Goal: Transaction & Acquisition: Download file/media

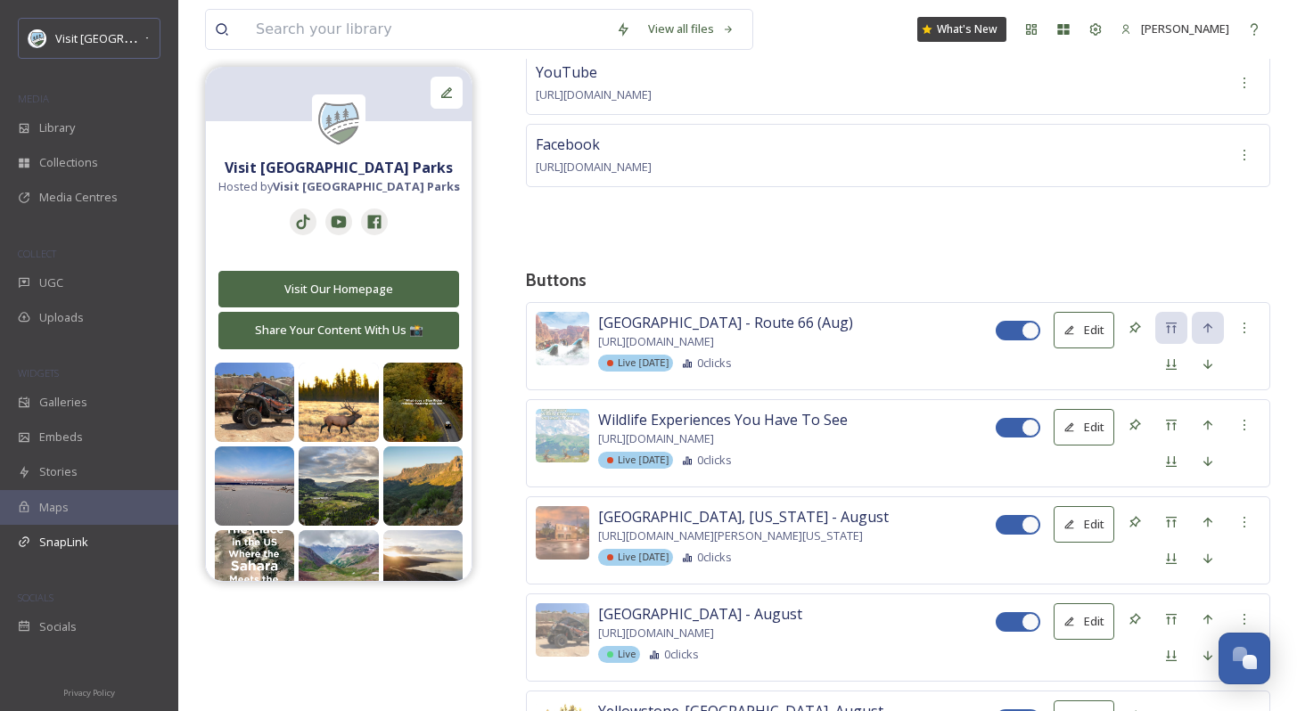
scroll to position [2704, 0]
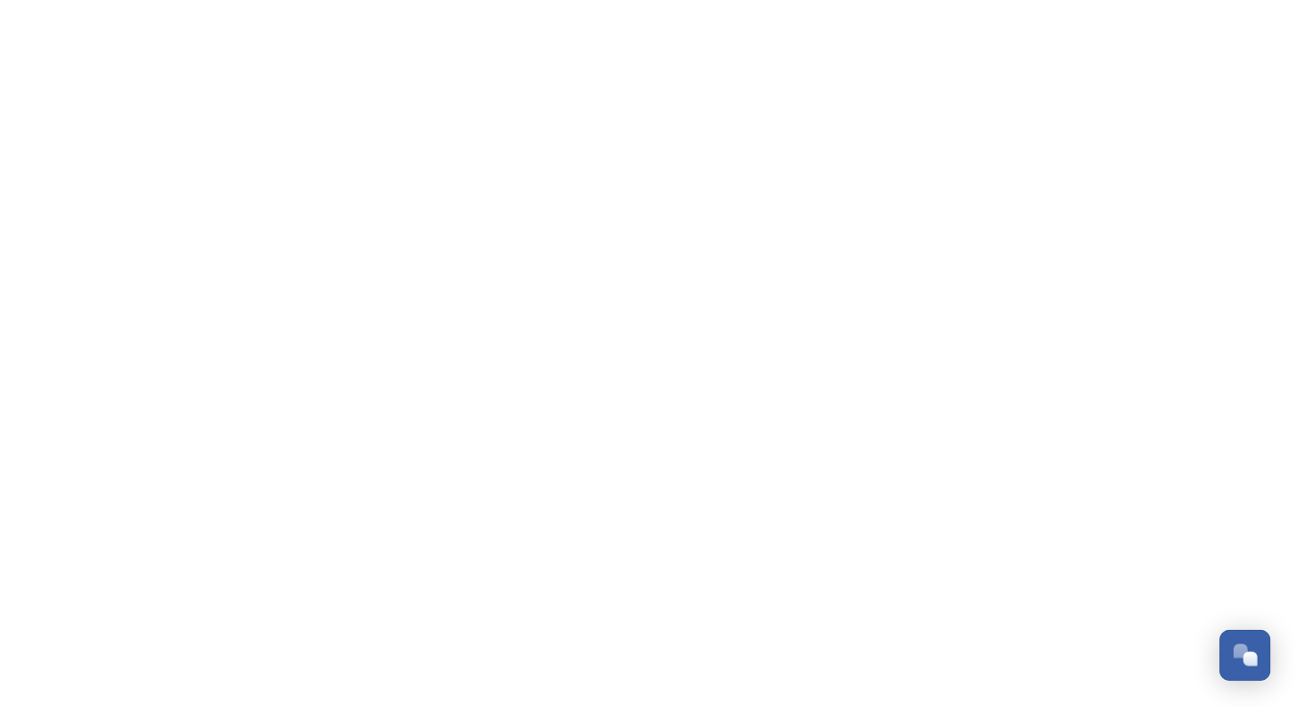
scroll to position [2704, 0]
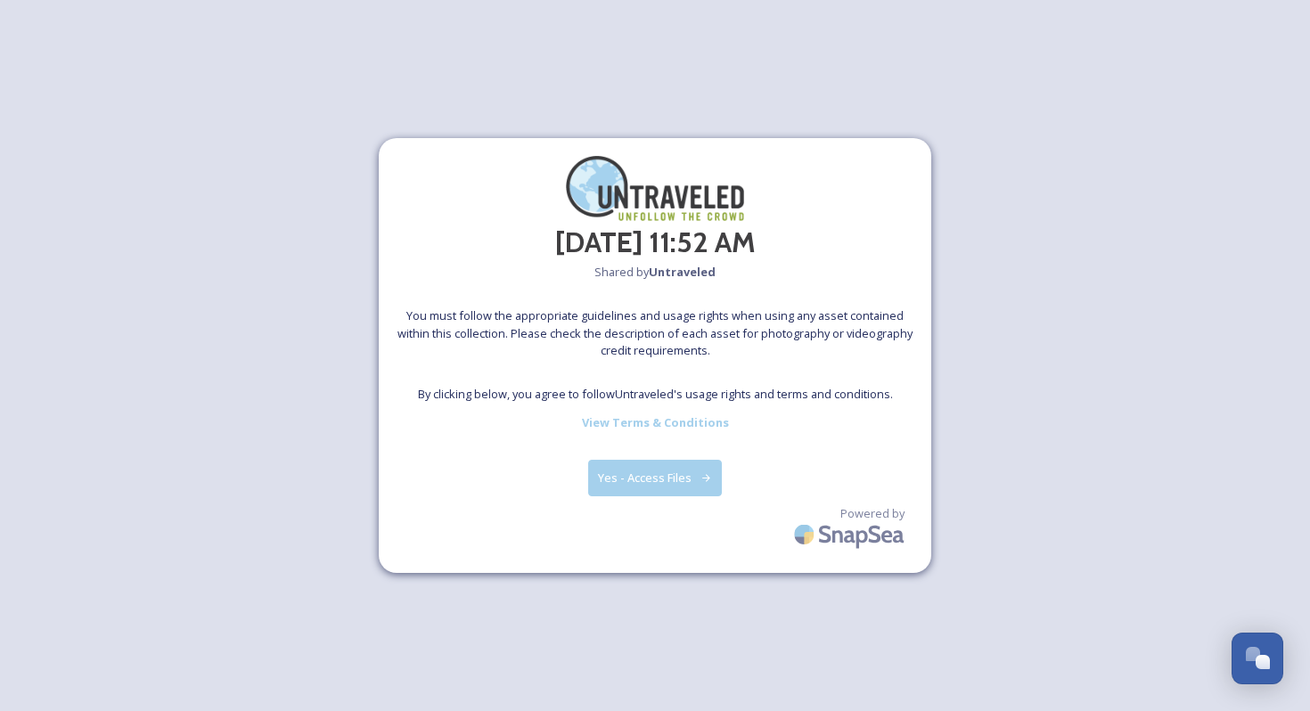
click at [685, 483] on button "Yes - Access Files" at bounding box center [655, 478] width 134 height 37
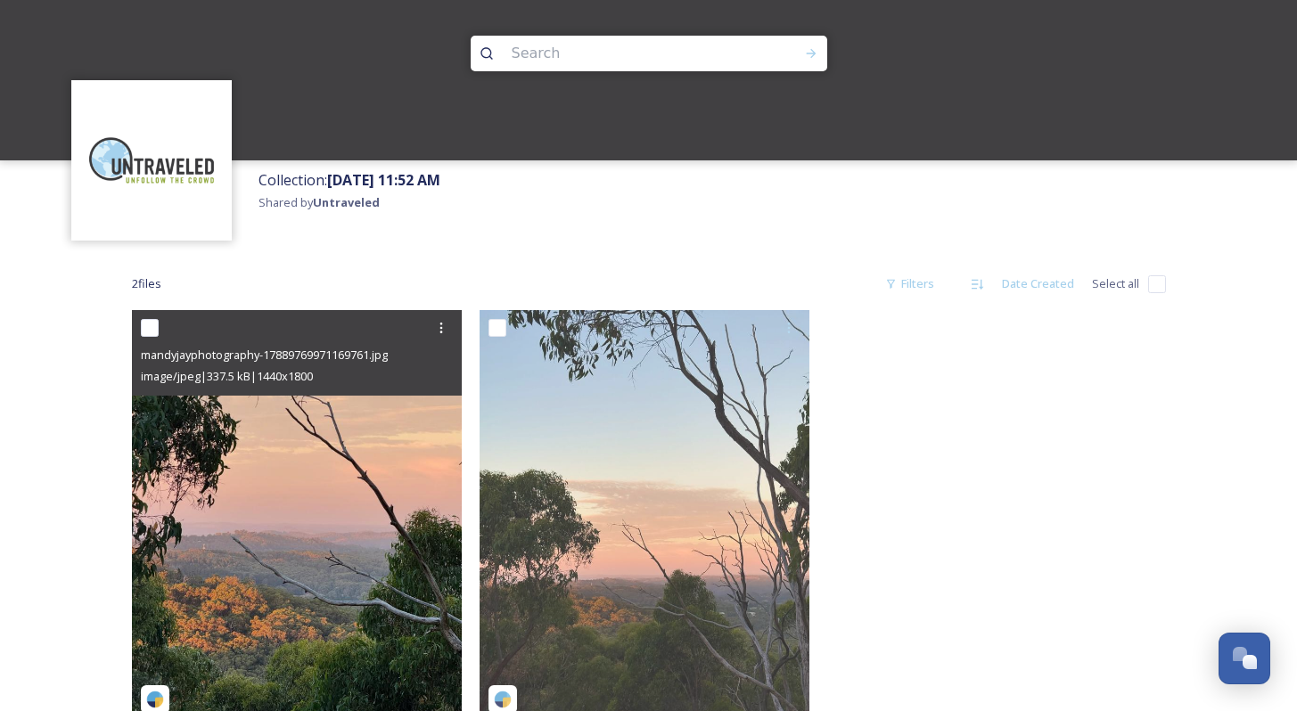
click at [152, 332] on input "checkbox" at bounding box center [150, 328] width 18 height 18
checkbox input "true"
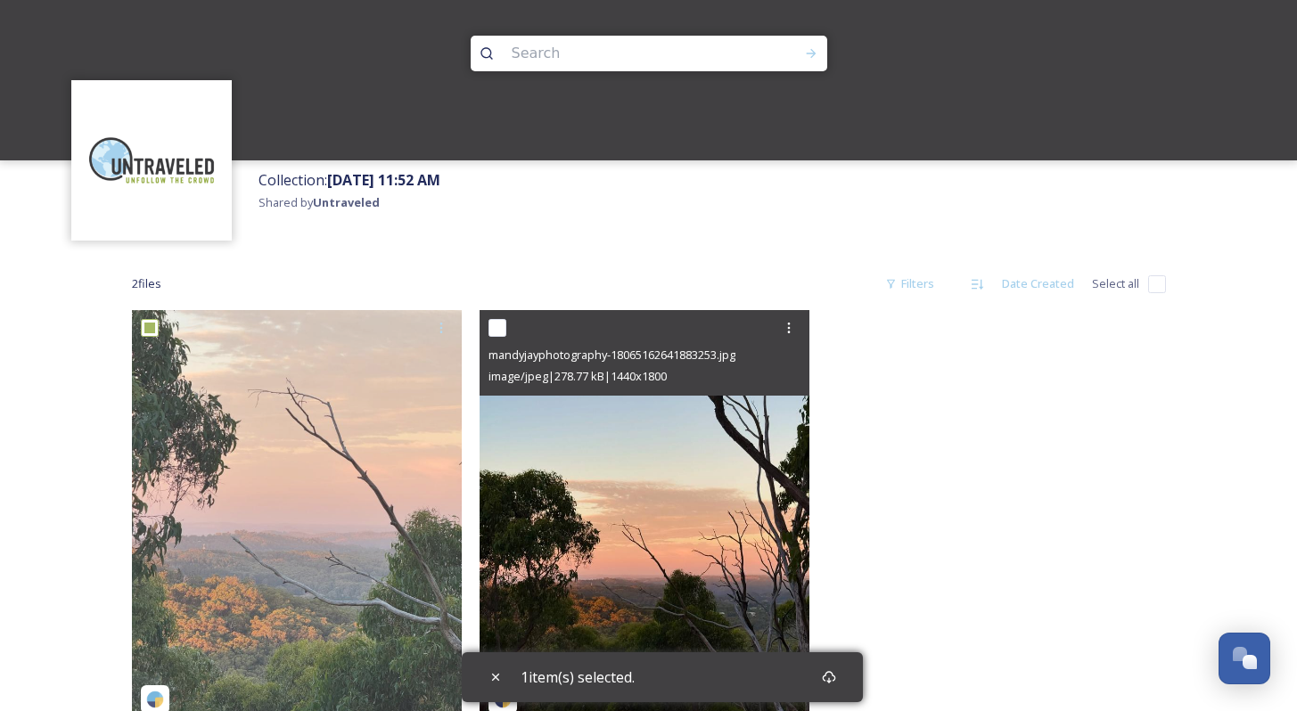
click at [503, 325] on input "checkbox" at bounding box center [497, 328] width 18 height 18
checkbox input "true"
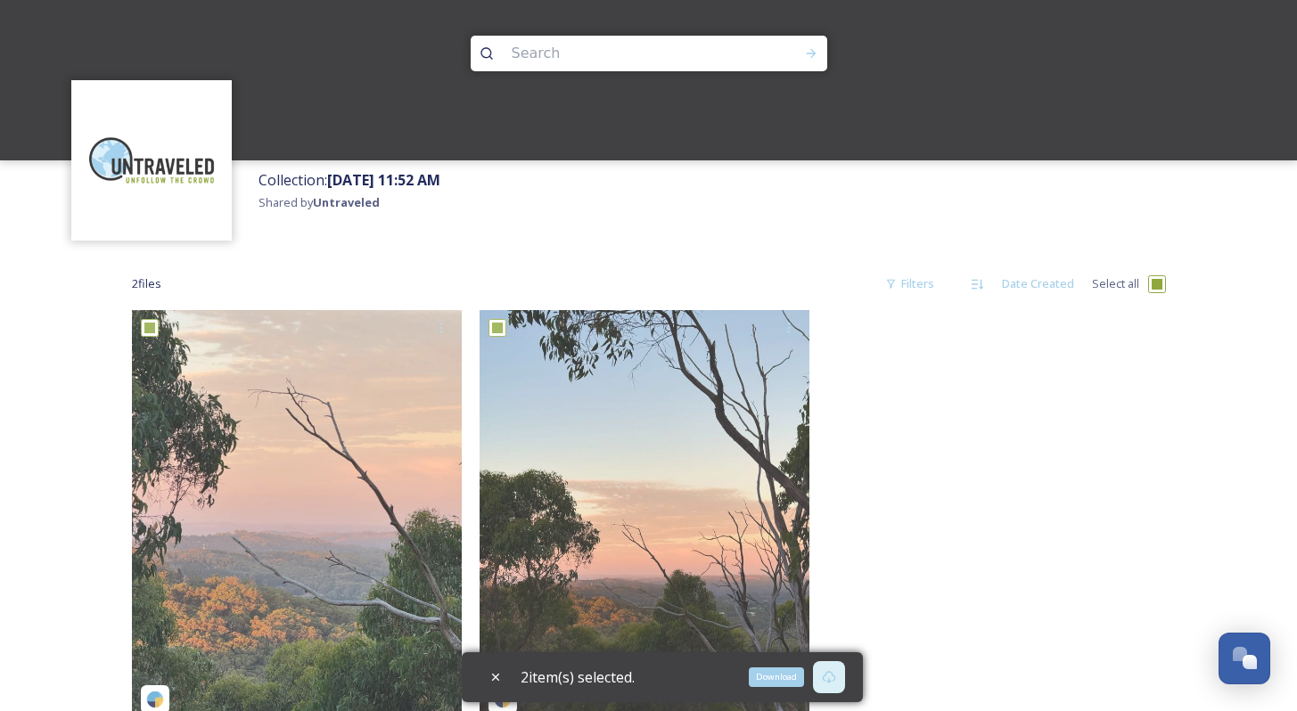
click at [830, 680] on icon at bounding box center [828, 677] width 13 height 12
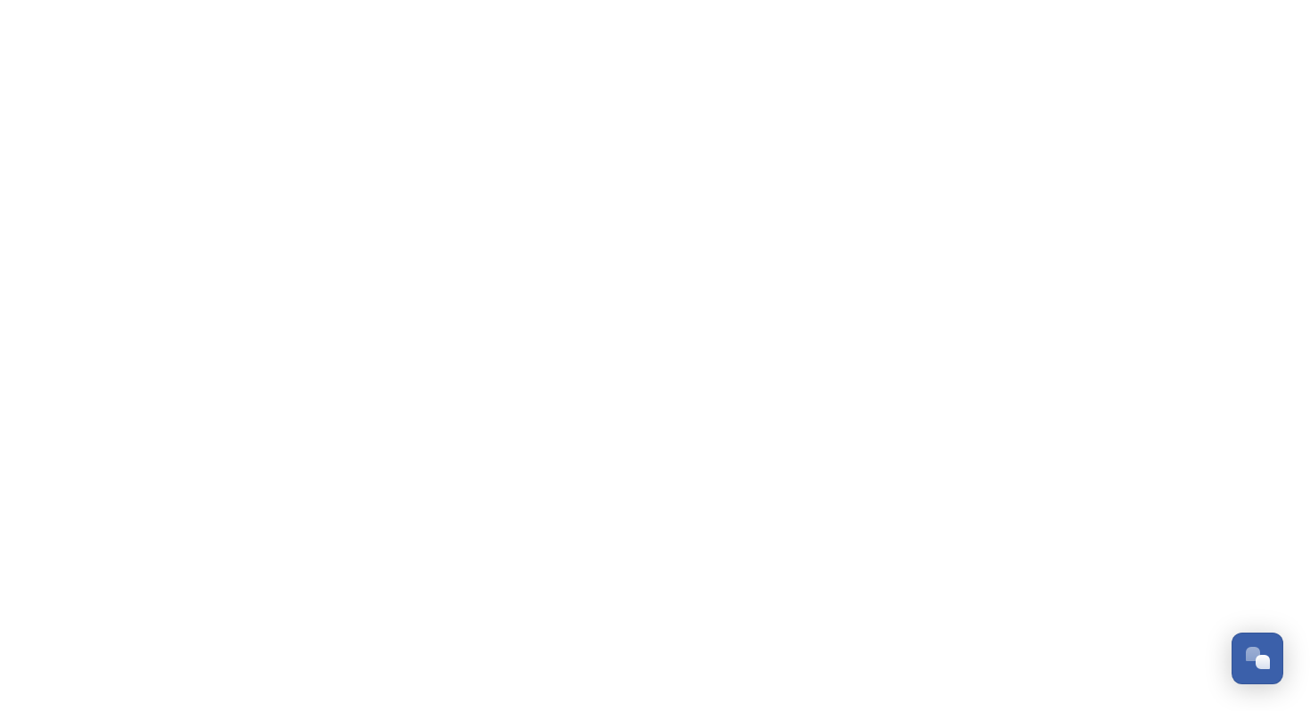
scroll to position [2704, 0]
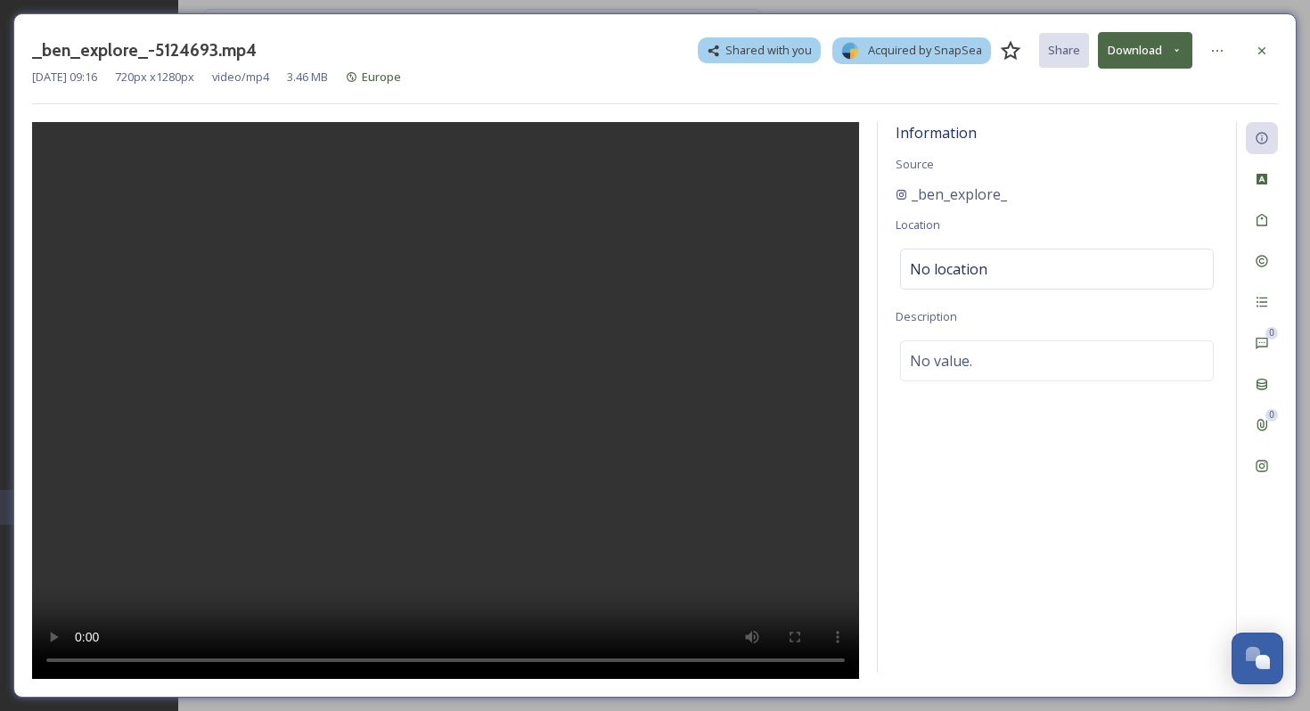
click at [1141, 21] on div "_ben_explore_-5124693.mp4 Shared with you Acquired by SnapSea Share Download Au…" at bounding box center [655, 355] width 1284 height 685
click at [1137, 50] on button "Download" at bounding box center [1145, 50] width 94 height 37
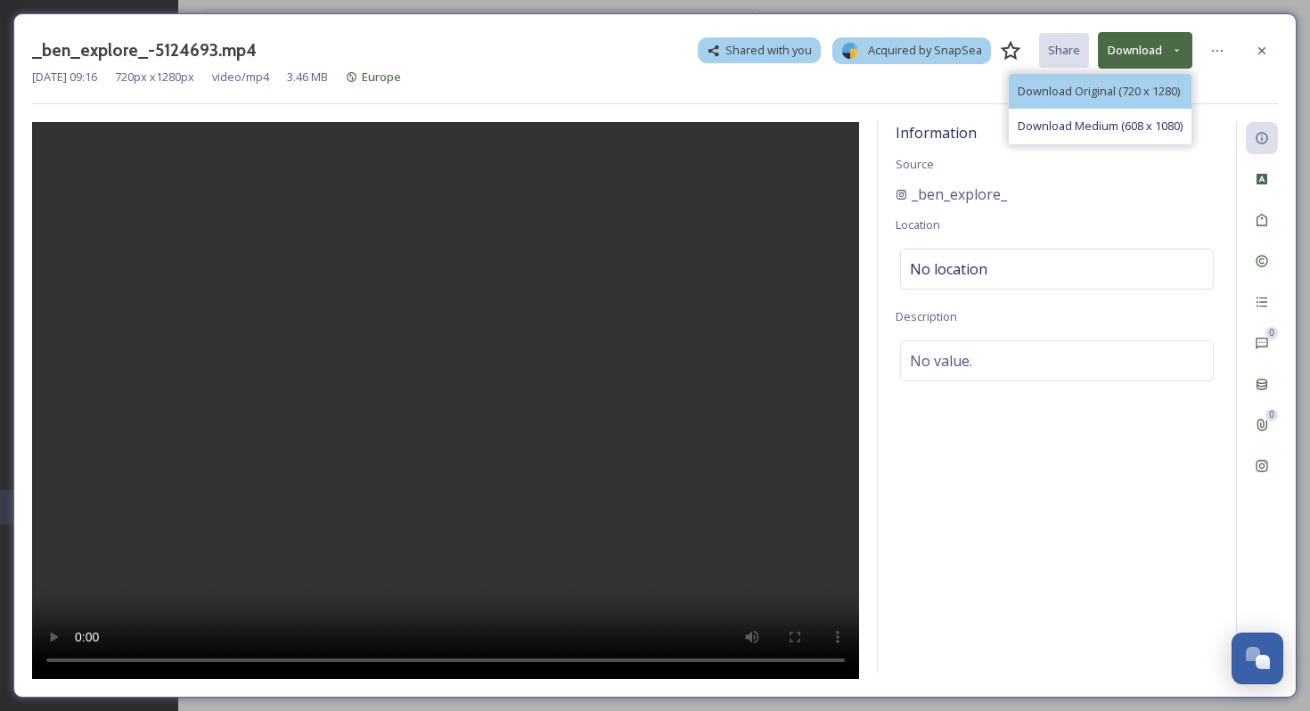
click at [1071, 102] on div "Download Original (720 x 1280)" at bounding box center [1100, 91] width 183 height 35
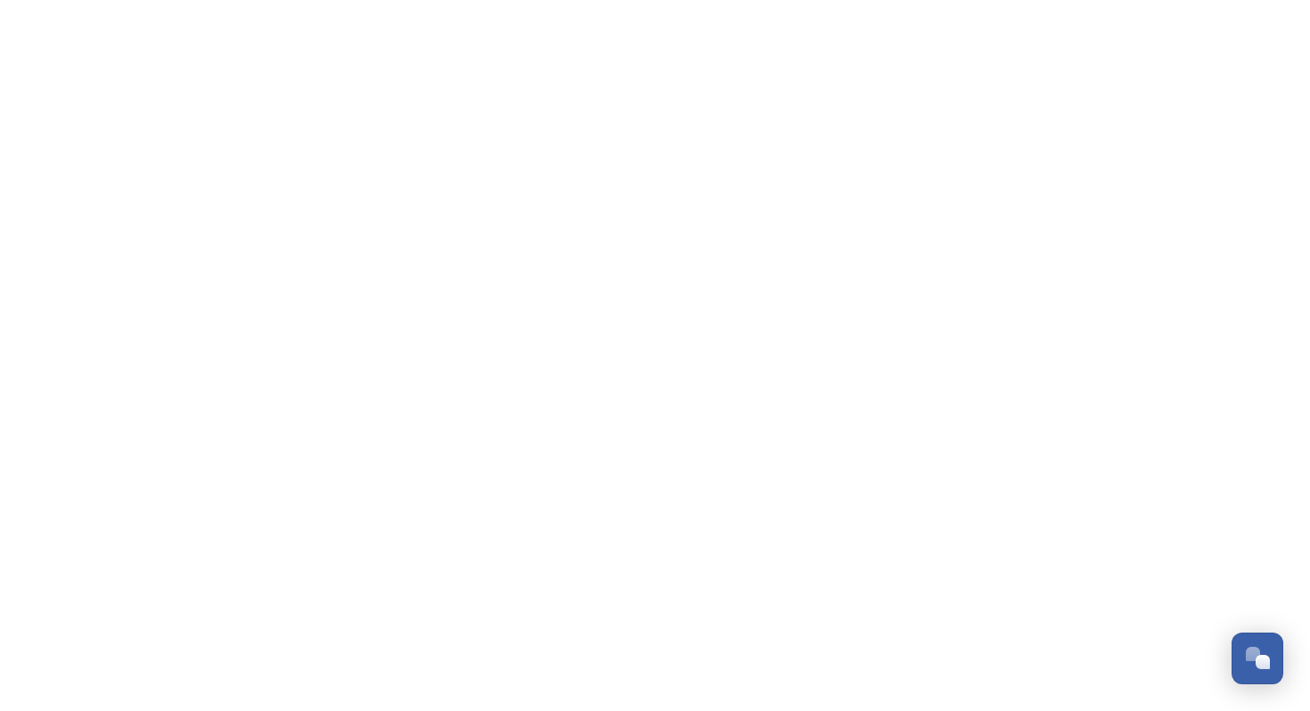
scroll to position [2704, 0]
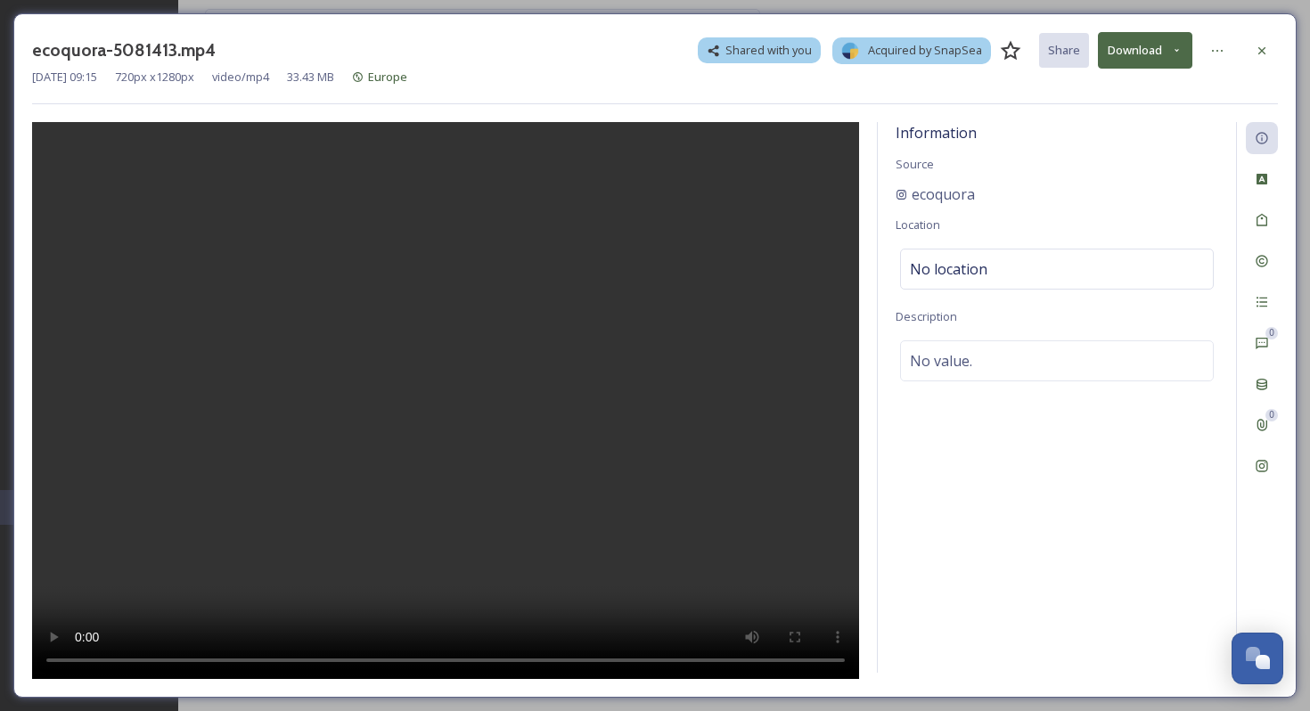
click at [1168, 48] on button "Download" at bounding box center [1145, 50] width 94 height 37
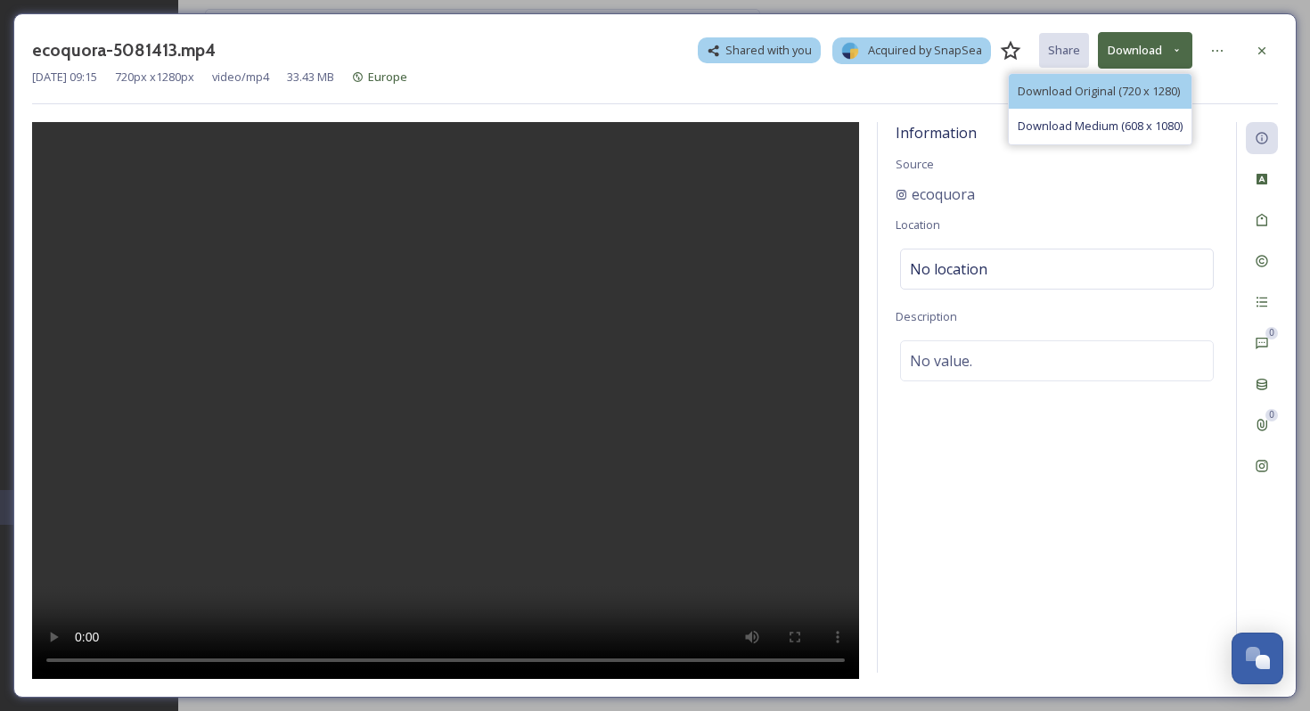
click at [1138, 83] on span "Download Original (720 x 1280)" at bounding box center [1099, 91] width 162 height 17
